Goal: Navigation & Orientation: Find specific page/section

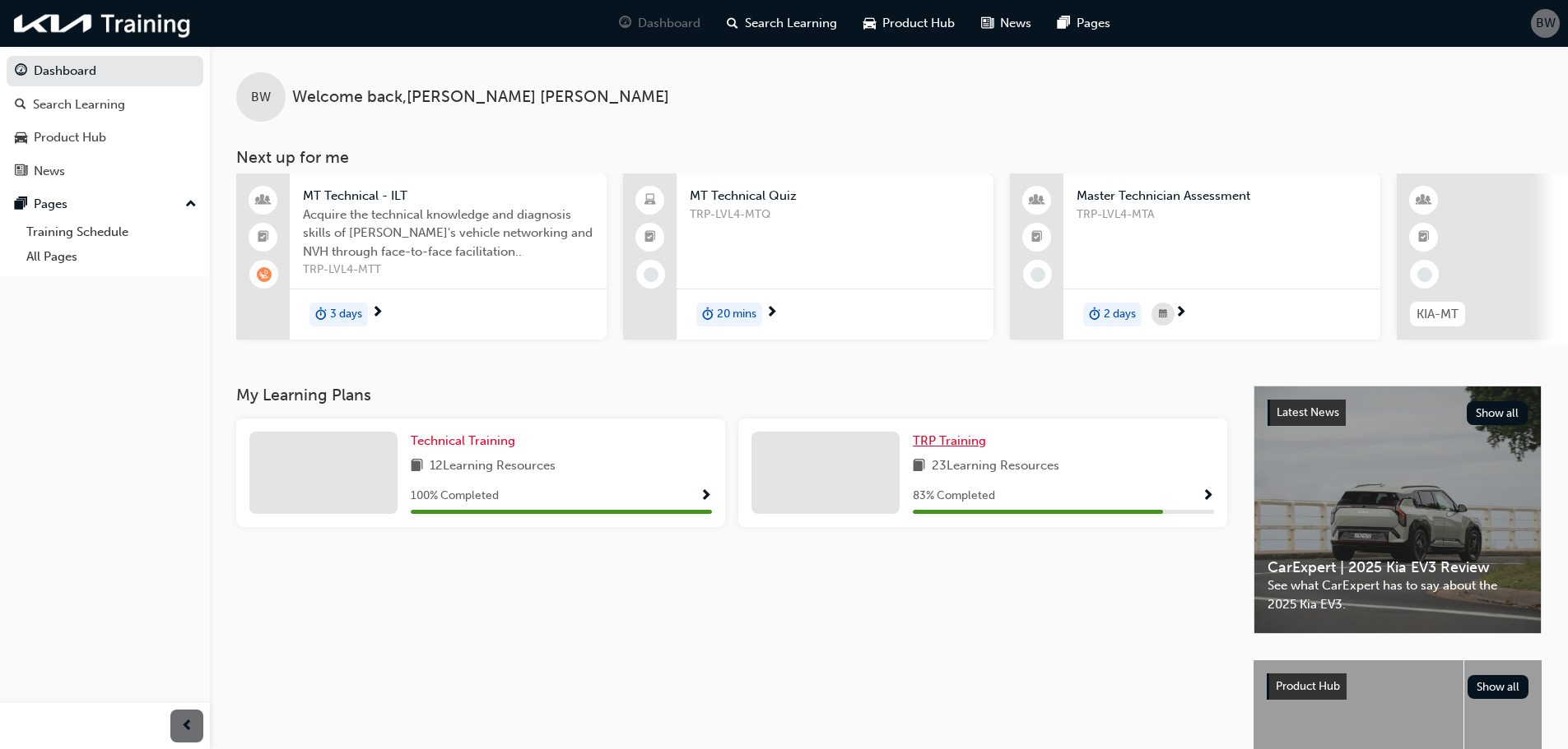
click at [939, 446] on span "TRP Training" at bounding box center [949, 441] width 73 height 15
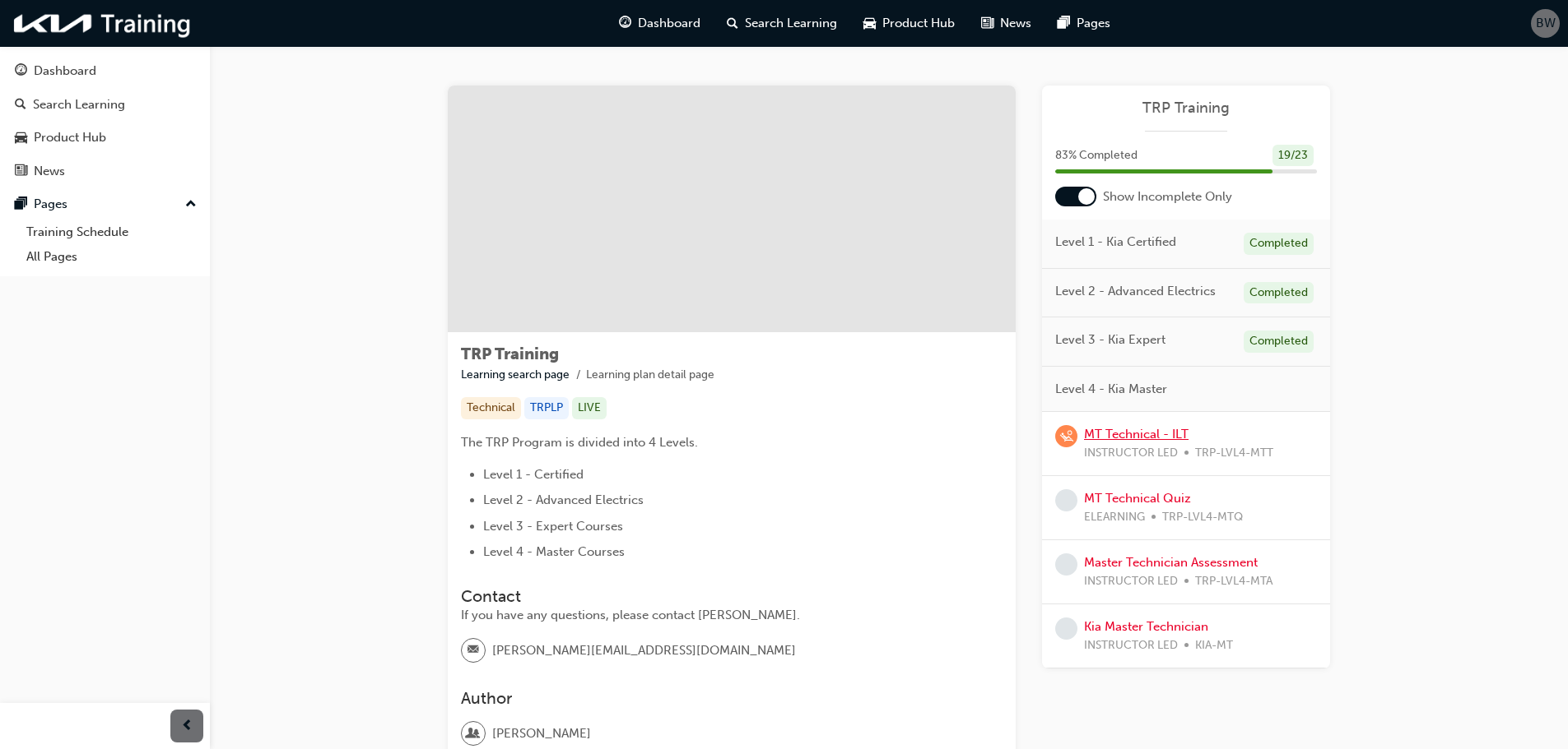
click at [1160, 432] on link "MT Technical - ILT" at bounding box center [1135, 434] width 104 height 15
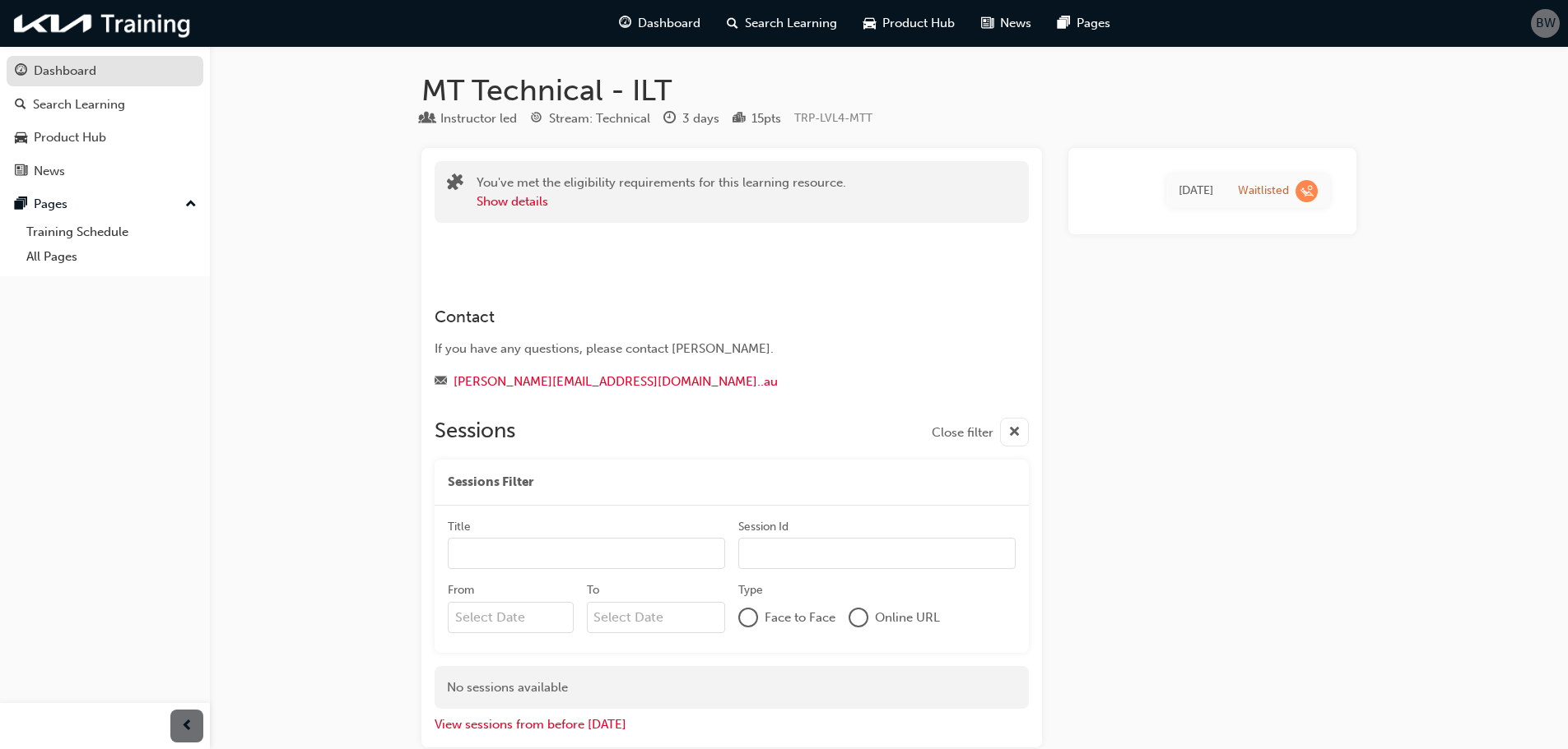
click at [54, 71] on div "Dashboard" at bounding box center [64, 71] width 63 height 19
